Goal: Book appointment/travel/reservation

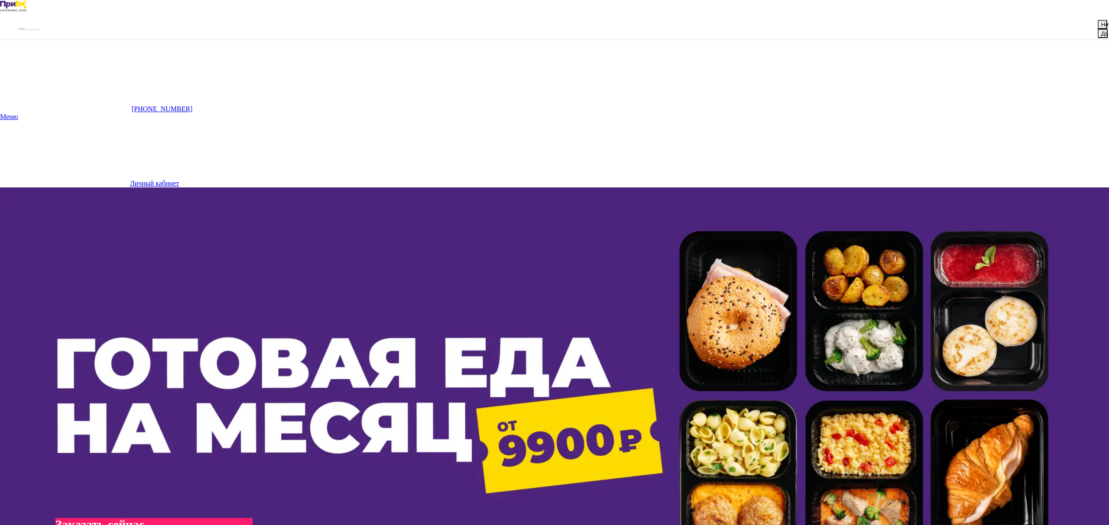
click at [1098, 38] on button "Да" at bounding box center [1103, 33] width 10 height 9
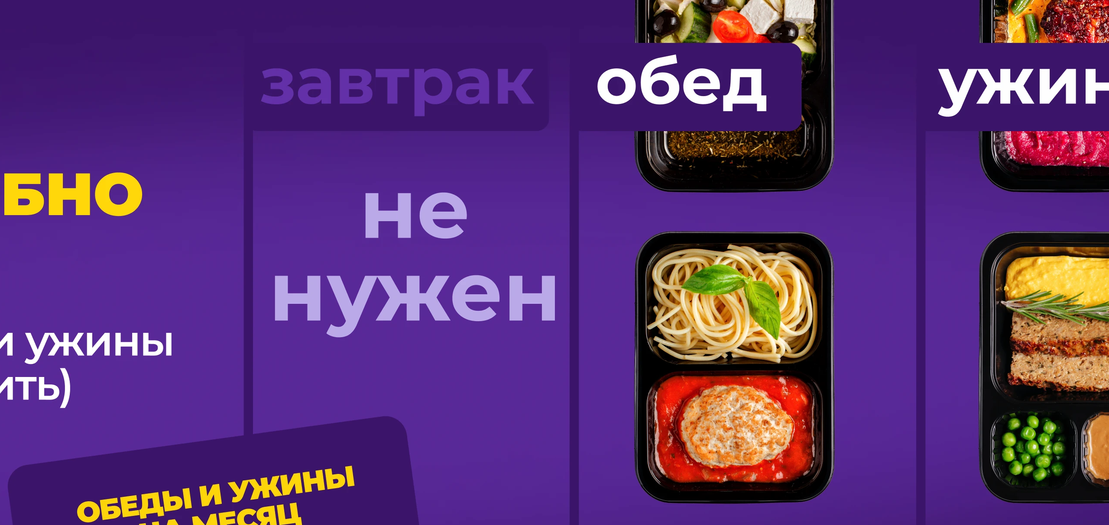
scroll to position [735, 0]
